Goal: Information Seeking & Learning: Find specific fact

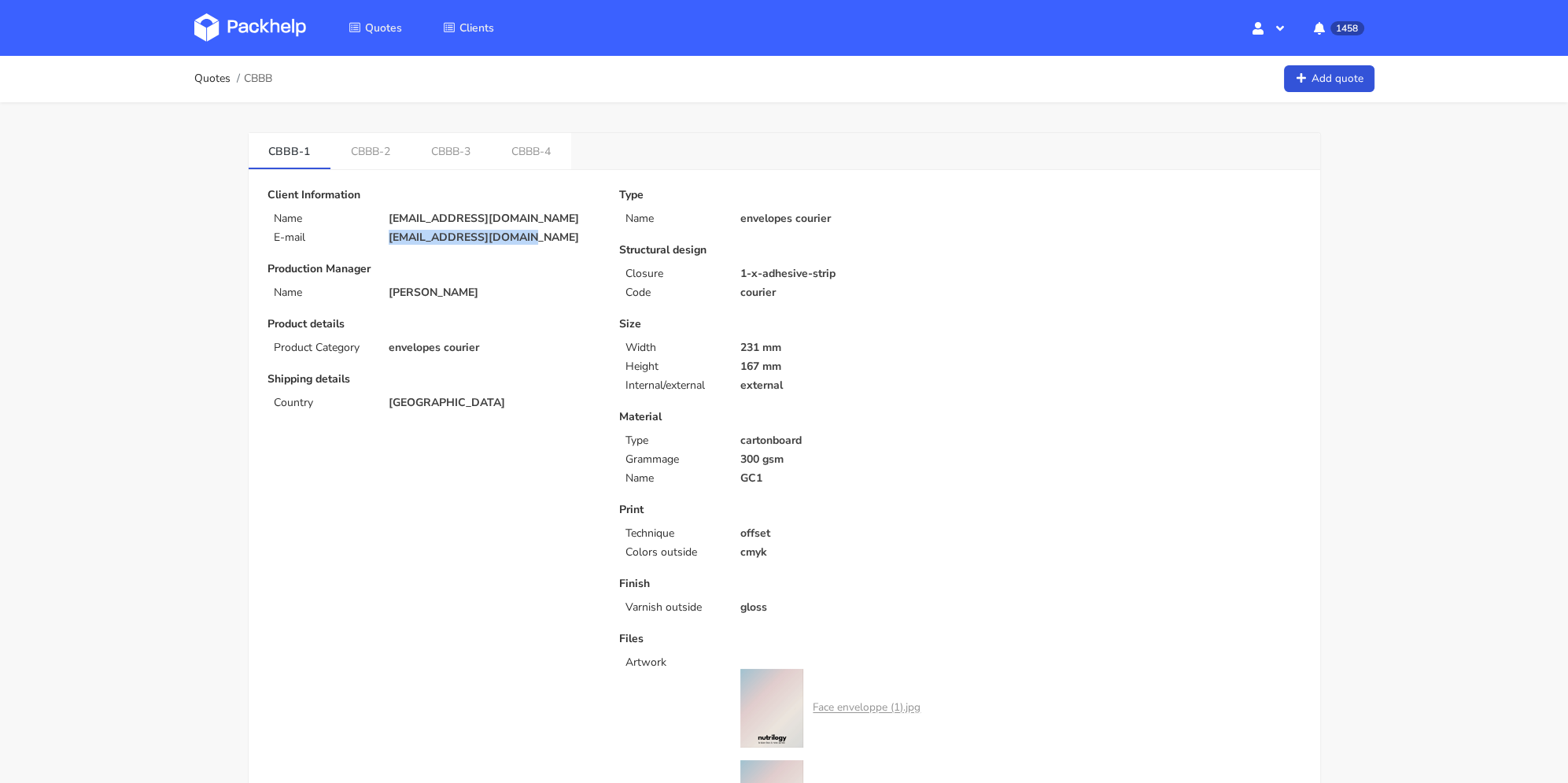
drag, startPoint x: 507, startPoint y: 237, endPoint x: 402, endPoint y: 216, distance: 107.1
click at [374, 239] on div "E-mail [EMAIL_ADDRESS][DOMAIN_NAME]" at bounding box center [432, 237] width 351 height 13
copy div "[EMAIL_ADDRESS][DOMAIN_NAME]"
click at [376, 153] on link "CBBB-2" at bounding box center [370, 150] width 81 height 35
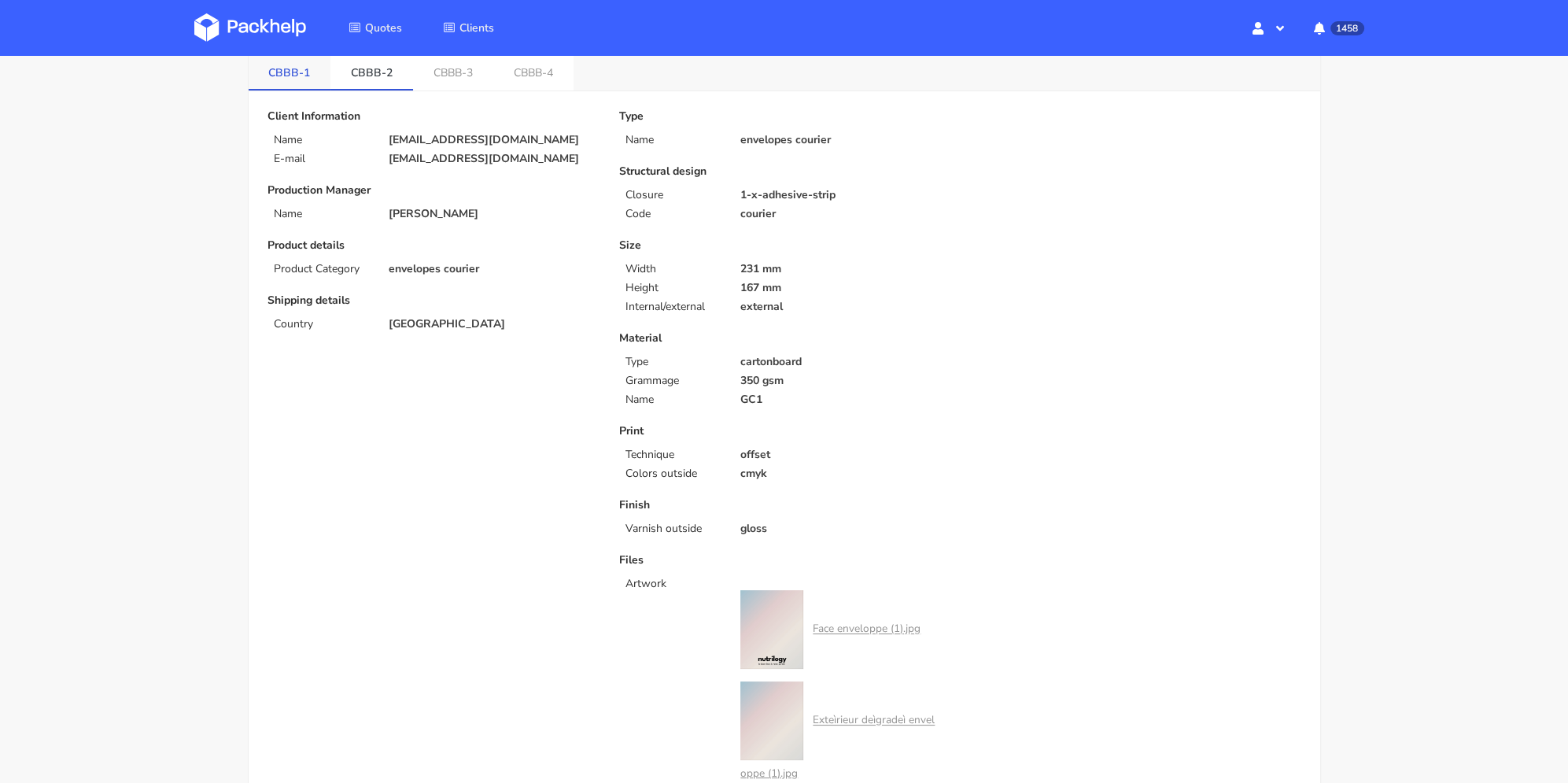
click at [301, 84] on link "CBBB-1" at bounding box center [289, 72] width 82 height 35
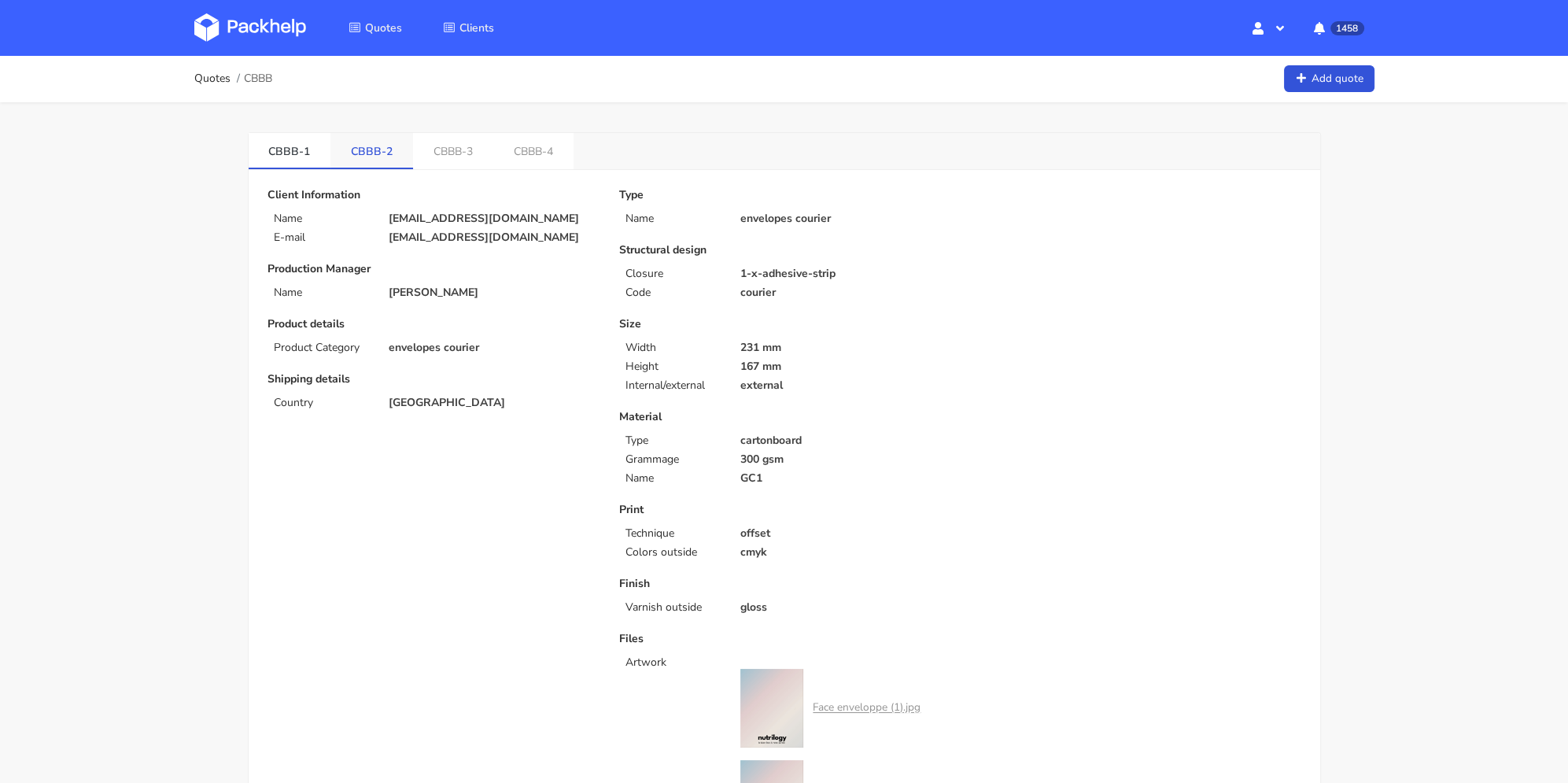
click at [359, 147] on link "CBBB-2" at bounding box center [371, 150] width 82 height 35
click at [507, 150] on link "CBBB-4" at bounding box center [533, 150] width 81 height 35
click at [381, 167] on li "CBBB-2" at bounding box center [371, 150] width 82 height 36
click at [386, 158] on link "CBBB-2" at bounding box center [371, 150] width 82 height 35
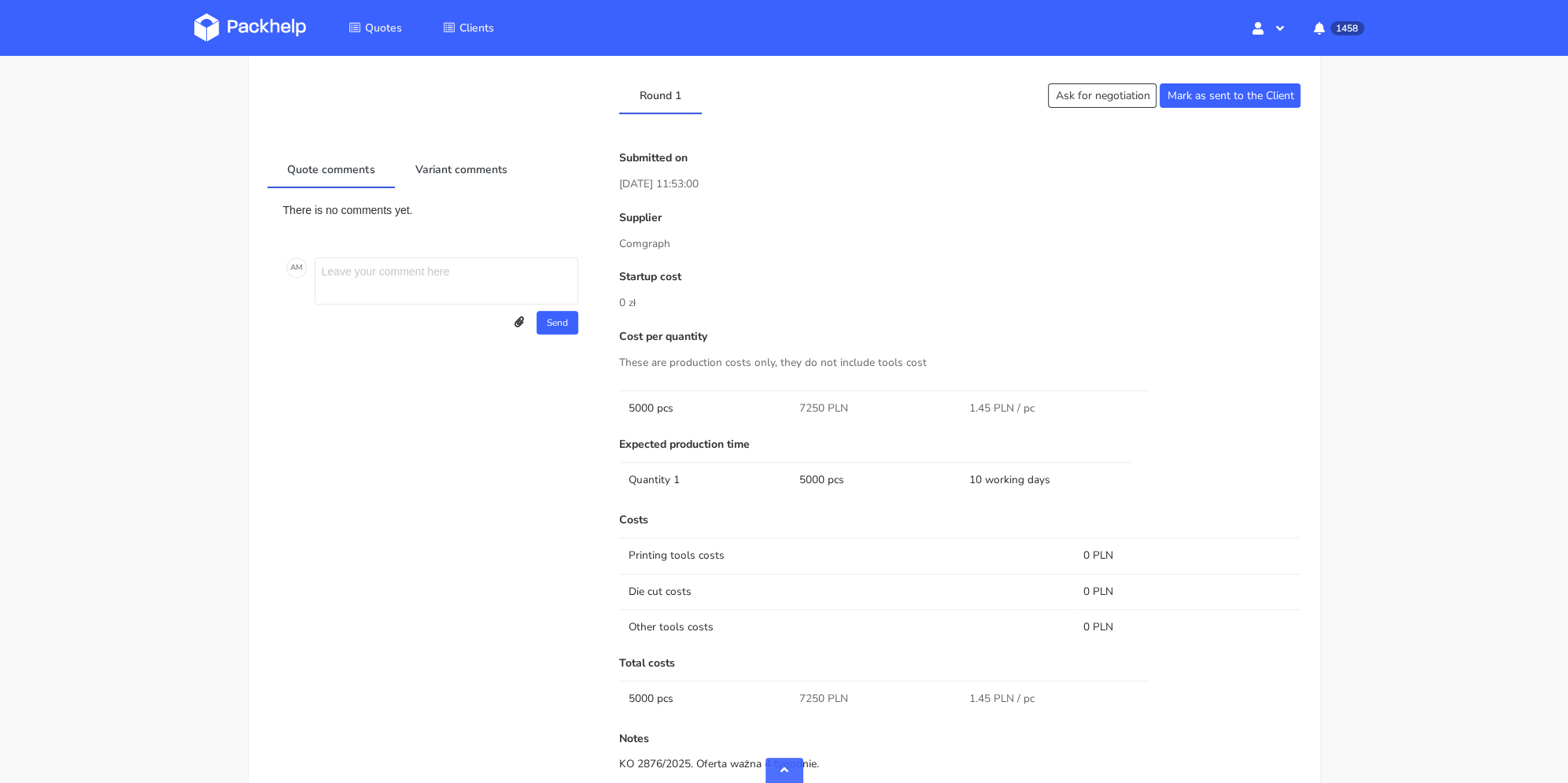
scroll to position [944, 0]
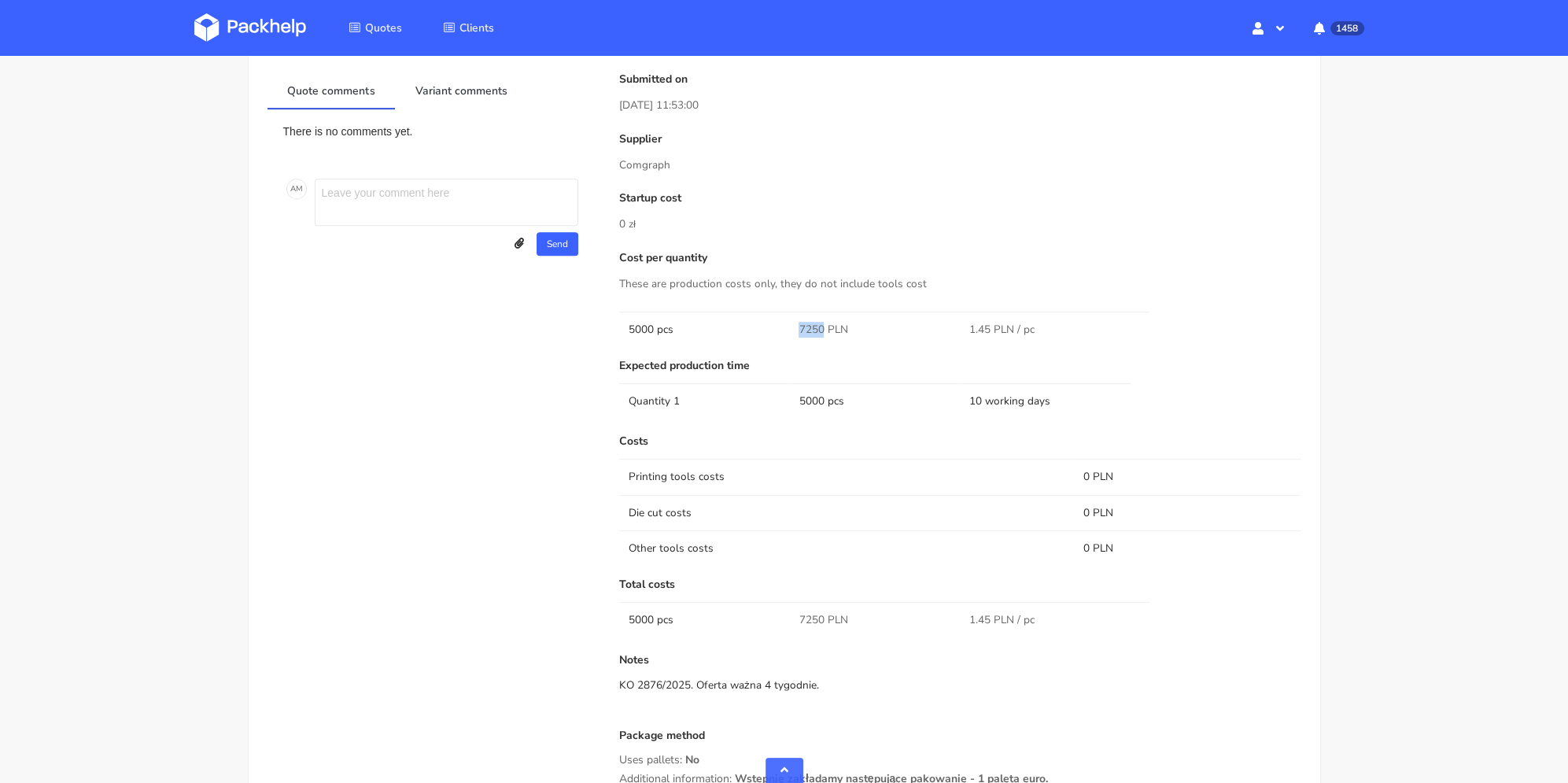
drag, startPoint x: 787, startPoint y: 323, endPoint x: 825, endPoint y: 326, distance: 38.1
click at [825, 326] on tr "5000 pcs 7250 PLN 1.45 PLN / pc" at bounding box center [960, 329] width 682 height 35
copy tr "7250"
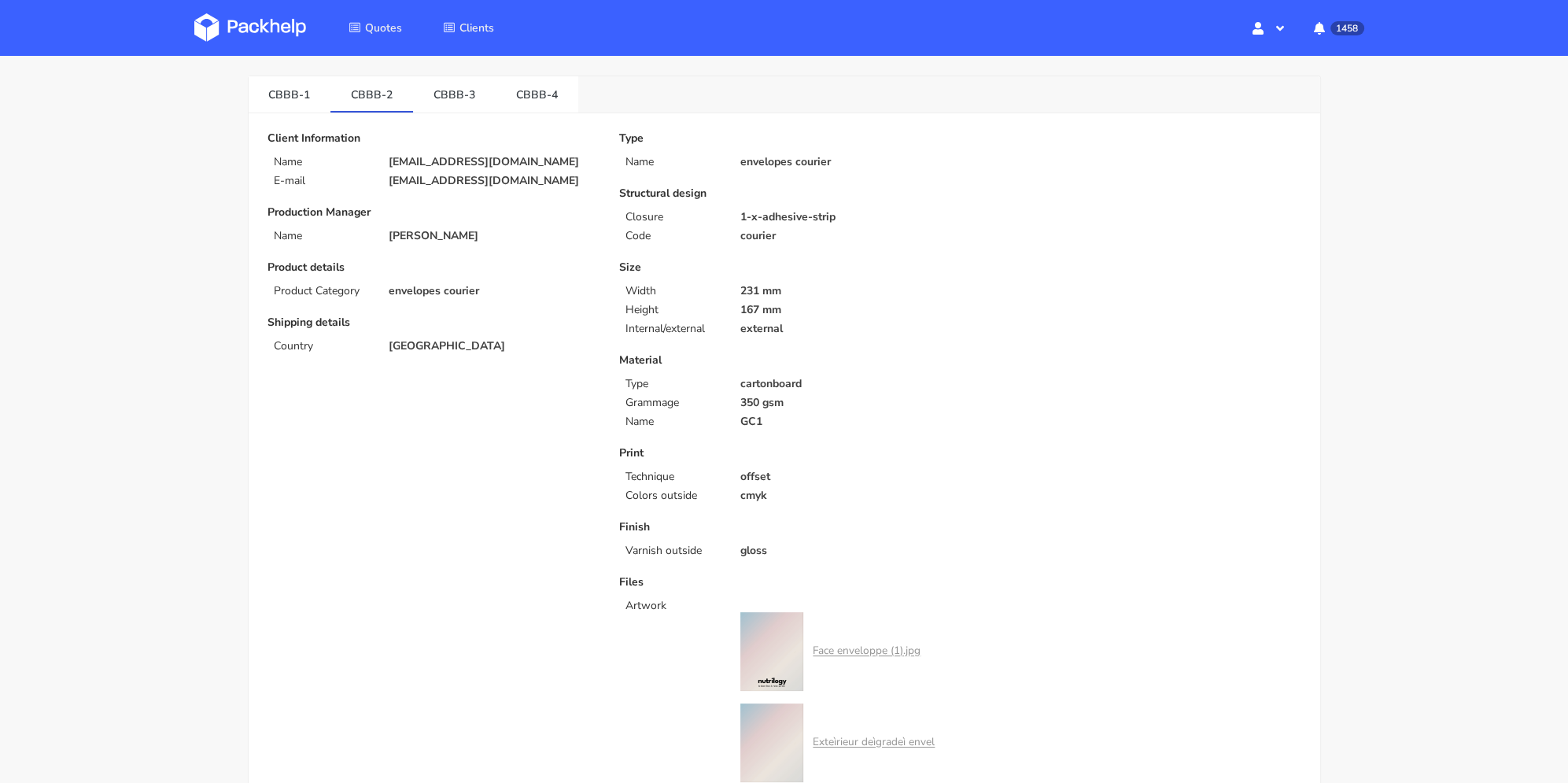
scroll to position [0, 0]
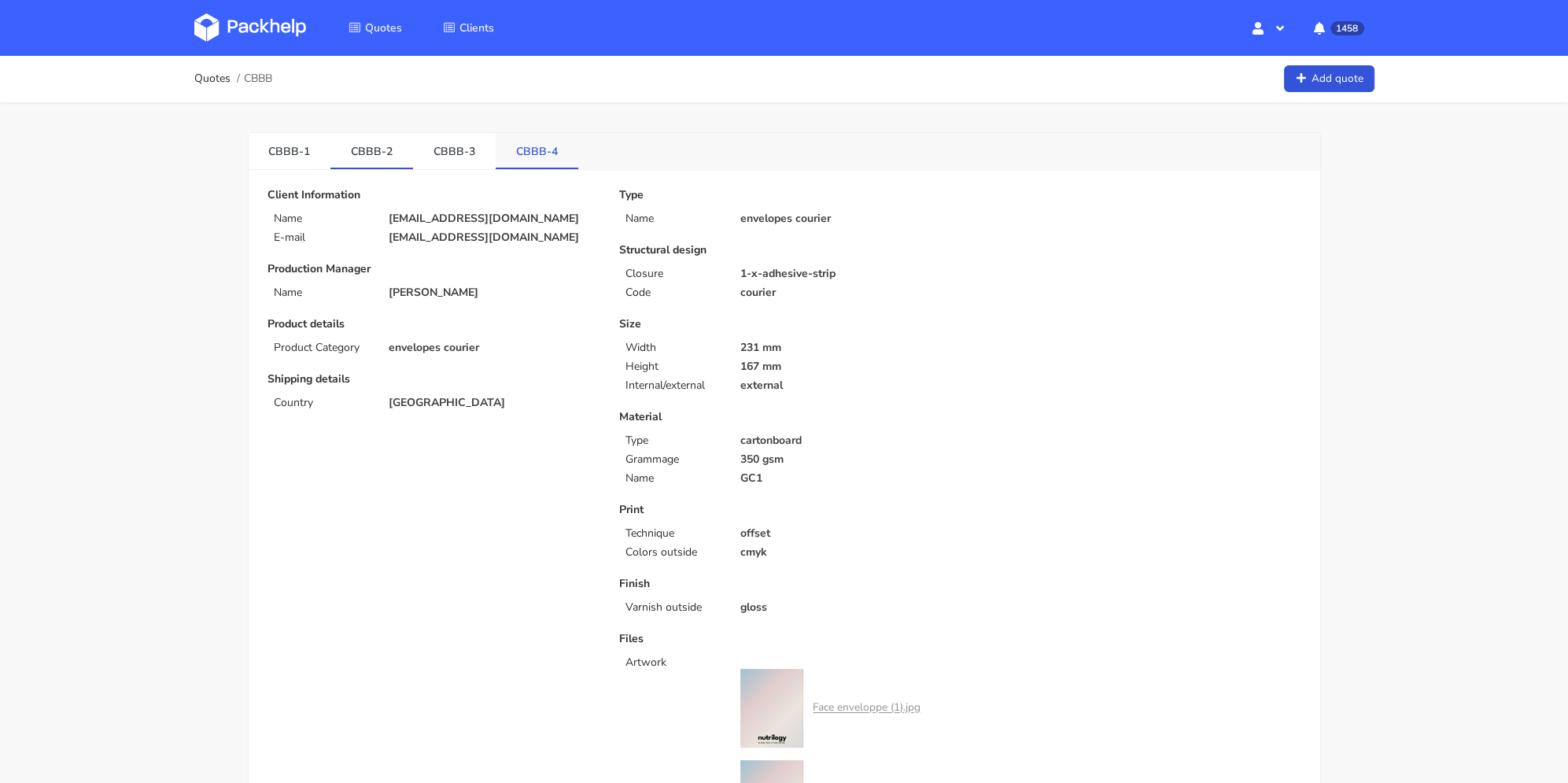
click at [538, 146] on link "CBBB-4" at bounding box center [537, 150] width 82 height 35
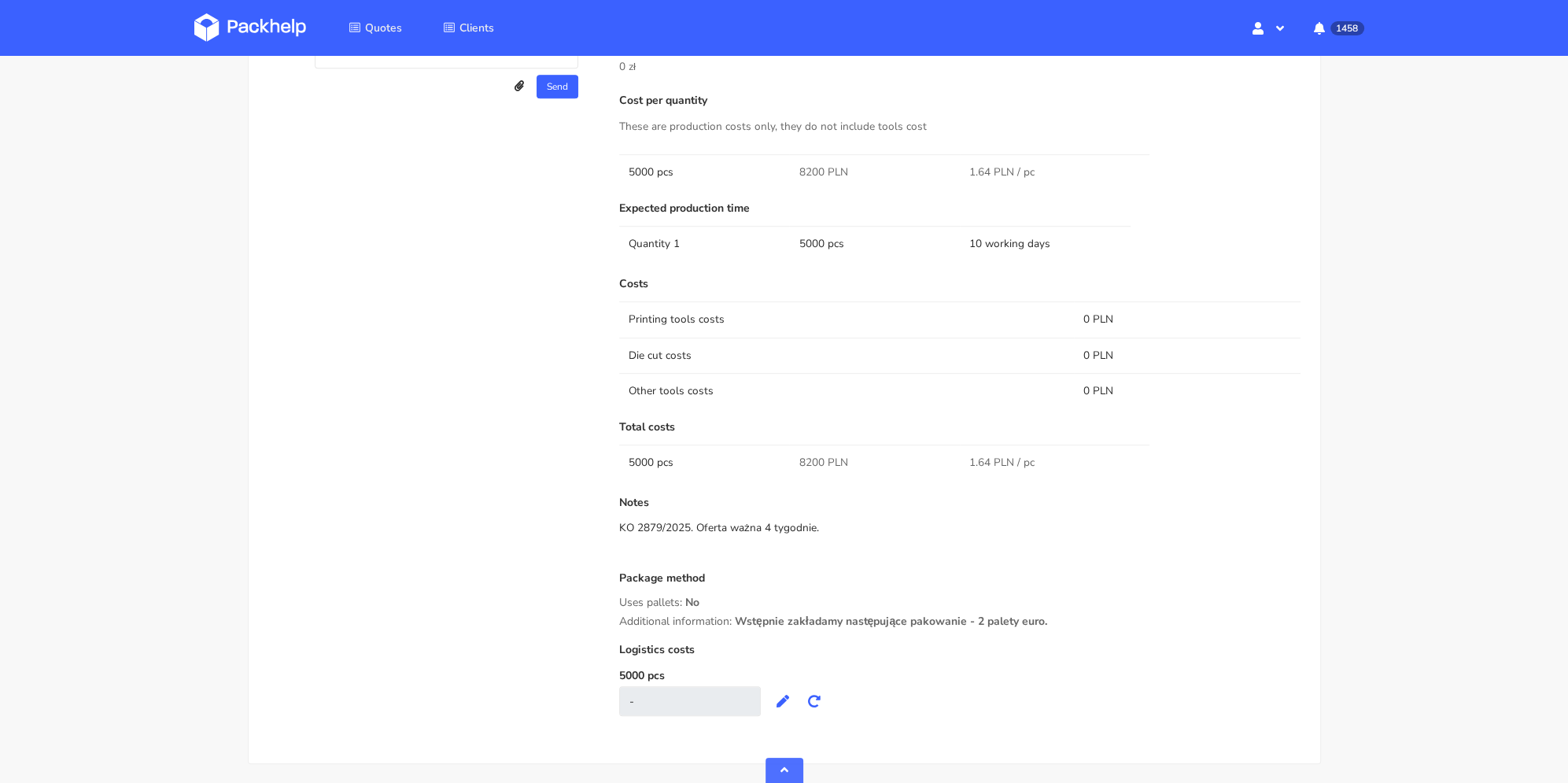
scroll to position [1023, 0]
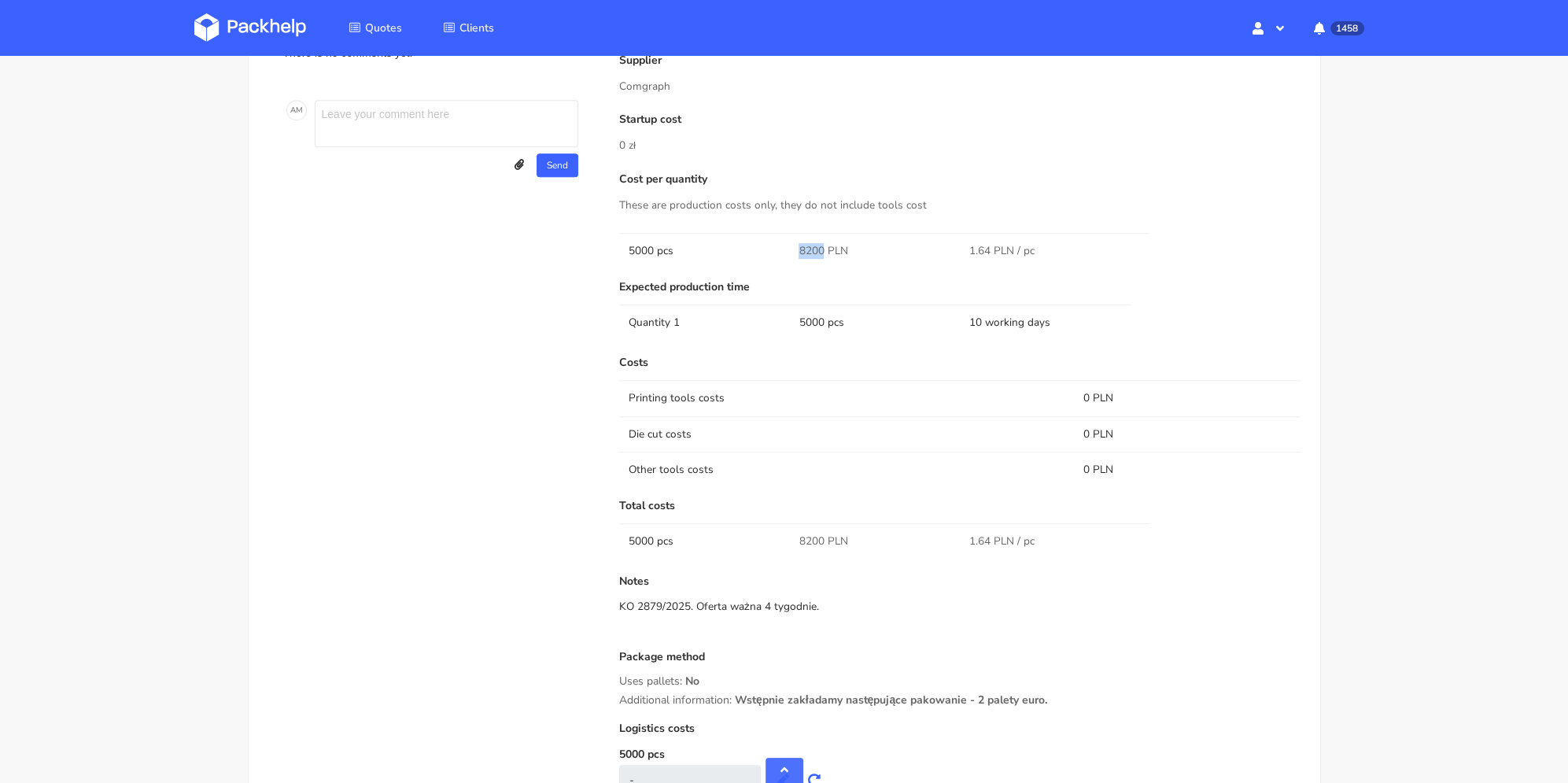
drag, startPoint x: 796, startPoint y: 251, endPoint x: 823, endPoint y: 247, distance: 27.3
click at [823, 247] on td "8200 PLN" at bounding box center [874, 250] width 171 height 35
copy span "8200"
